Goal: Navigation & Orientation: Find specific page/section

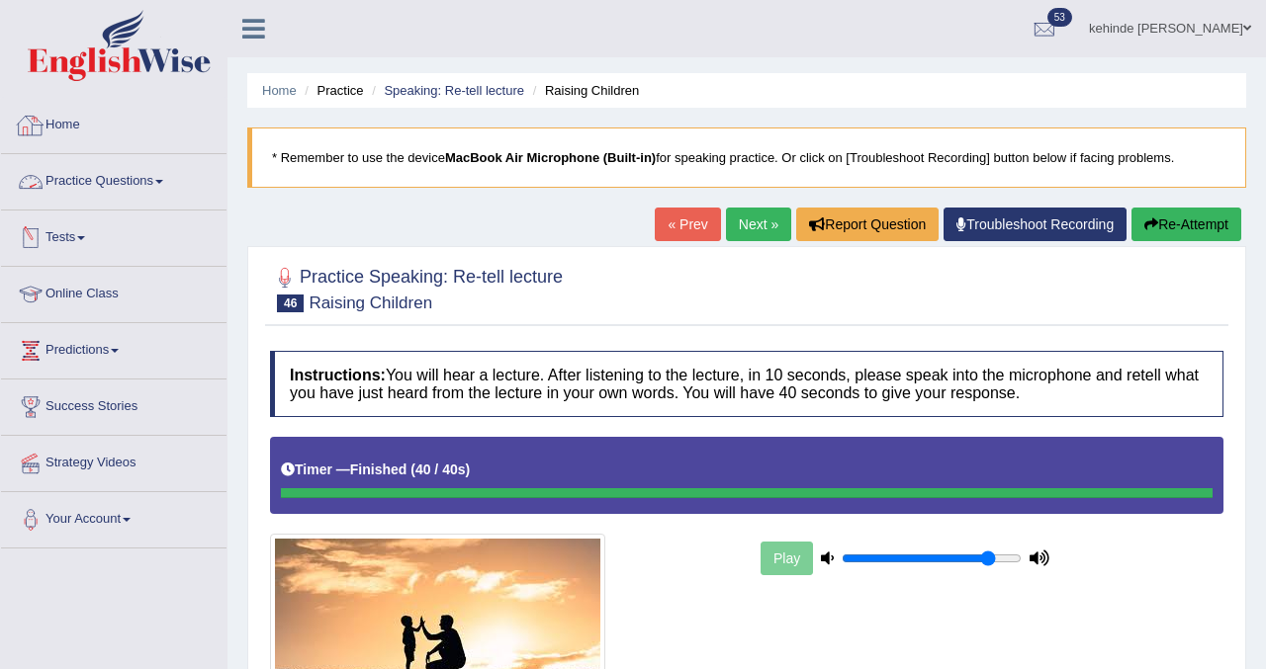
click at [115, 184] on link "Practice Questions" at bounding box center [113, 178] width 225 height 49
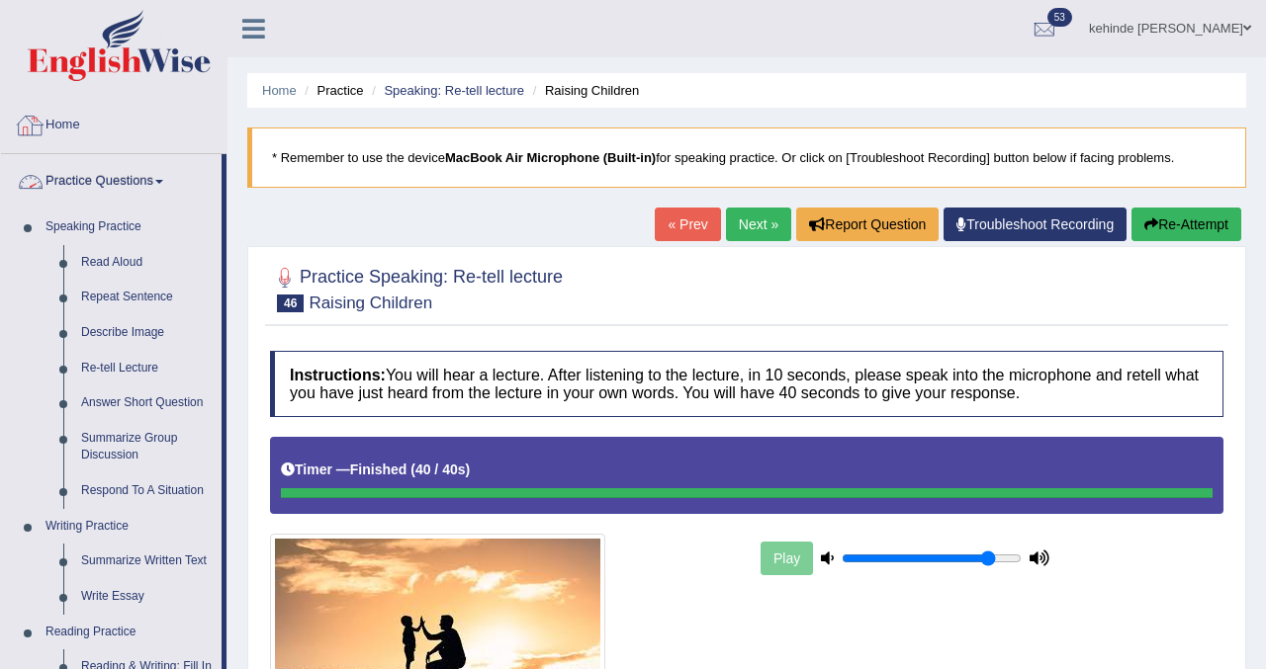
click at [74, 131] on link "Home" at bounding box center [113, 122] width 225 height 49
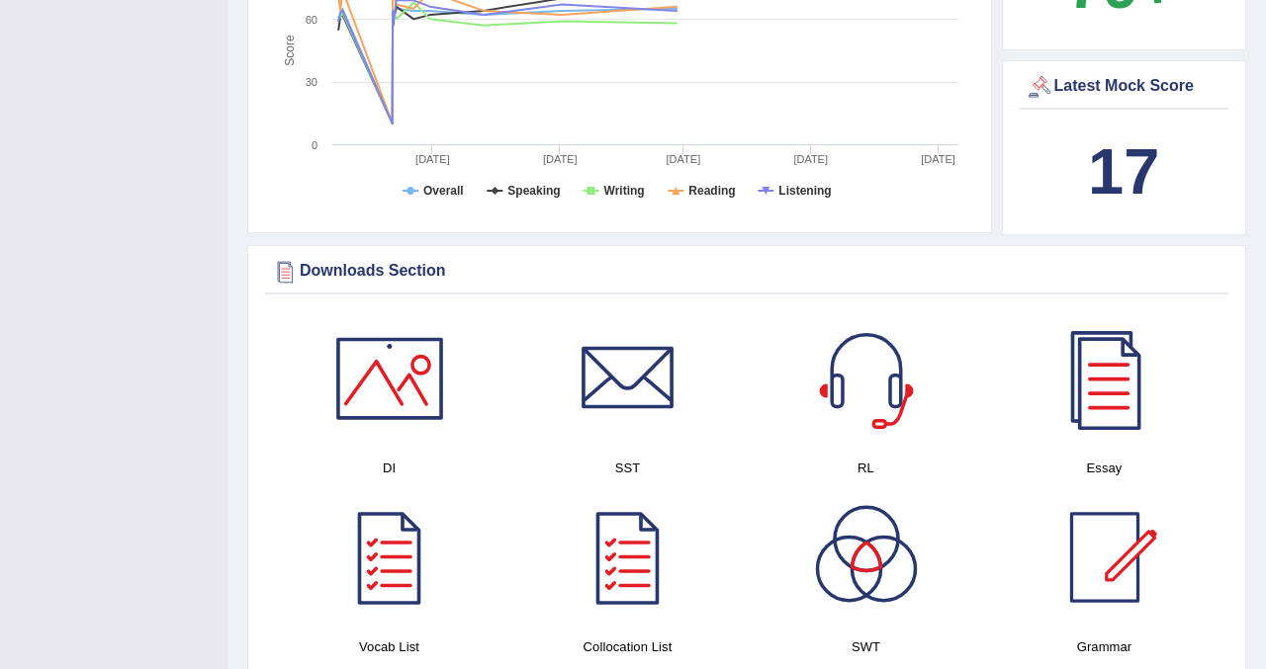
scroll to position [751, 0]
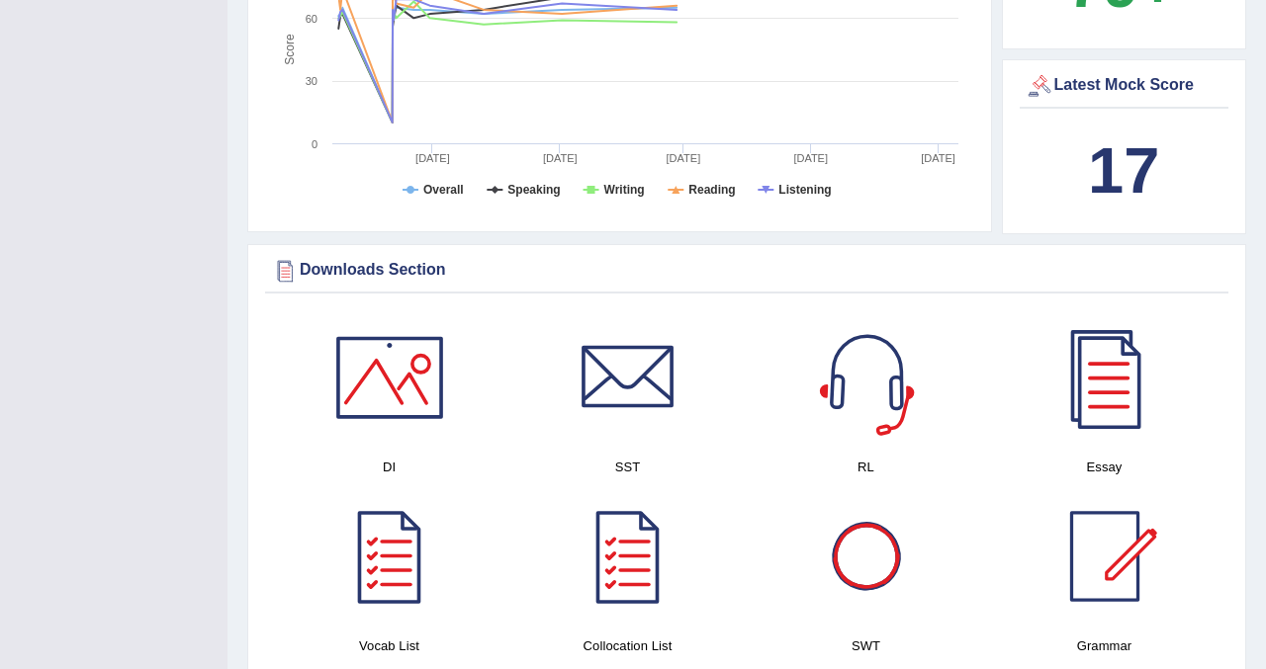
click at [853, 397] on div at bounding box center [866, 377] width 138 height 138
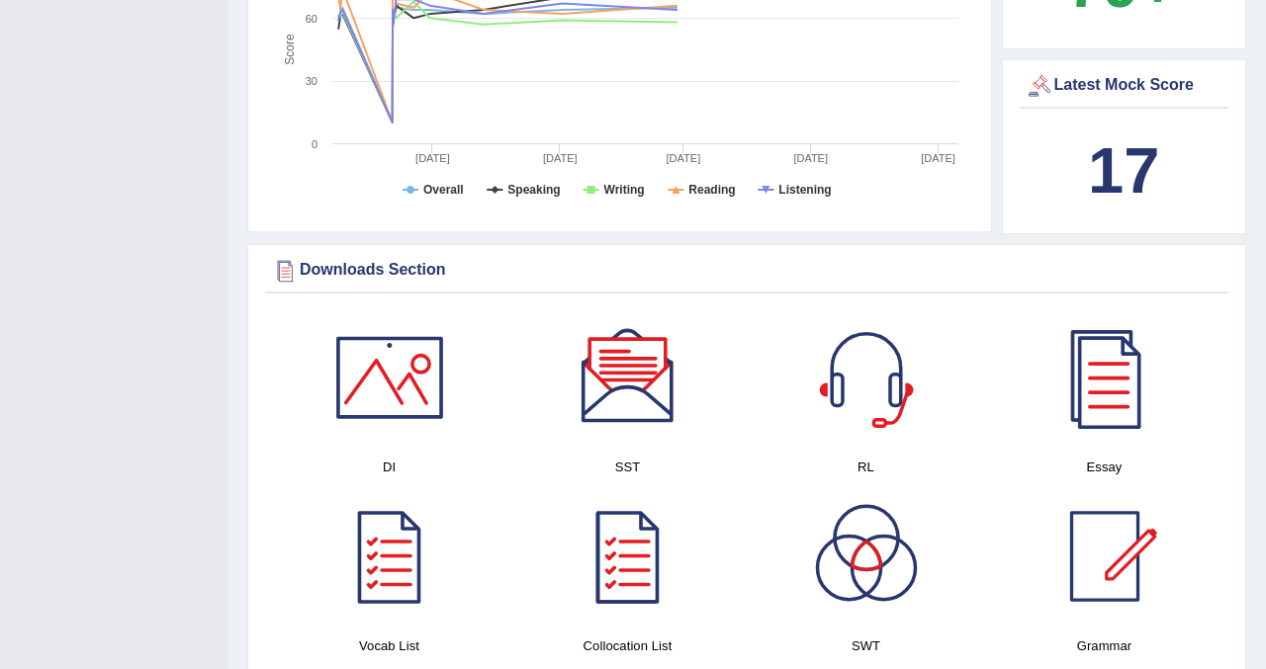
click at [613, 380] on div at bounding box center [628, 377] width 138 height 138
